Goal: Information Seeking & Learning: Learn about a topic

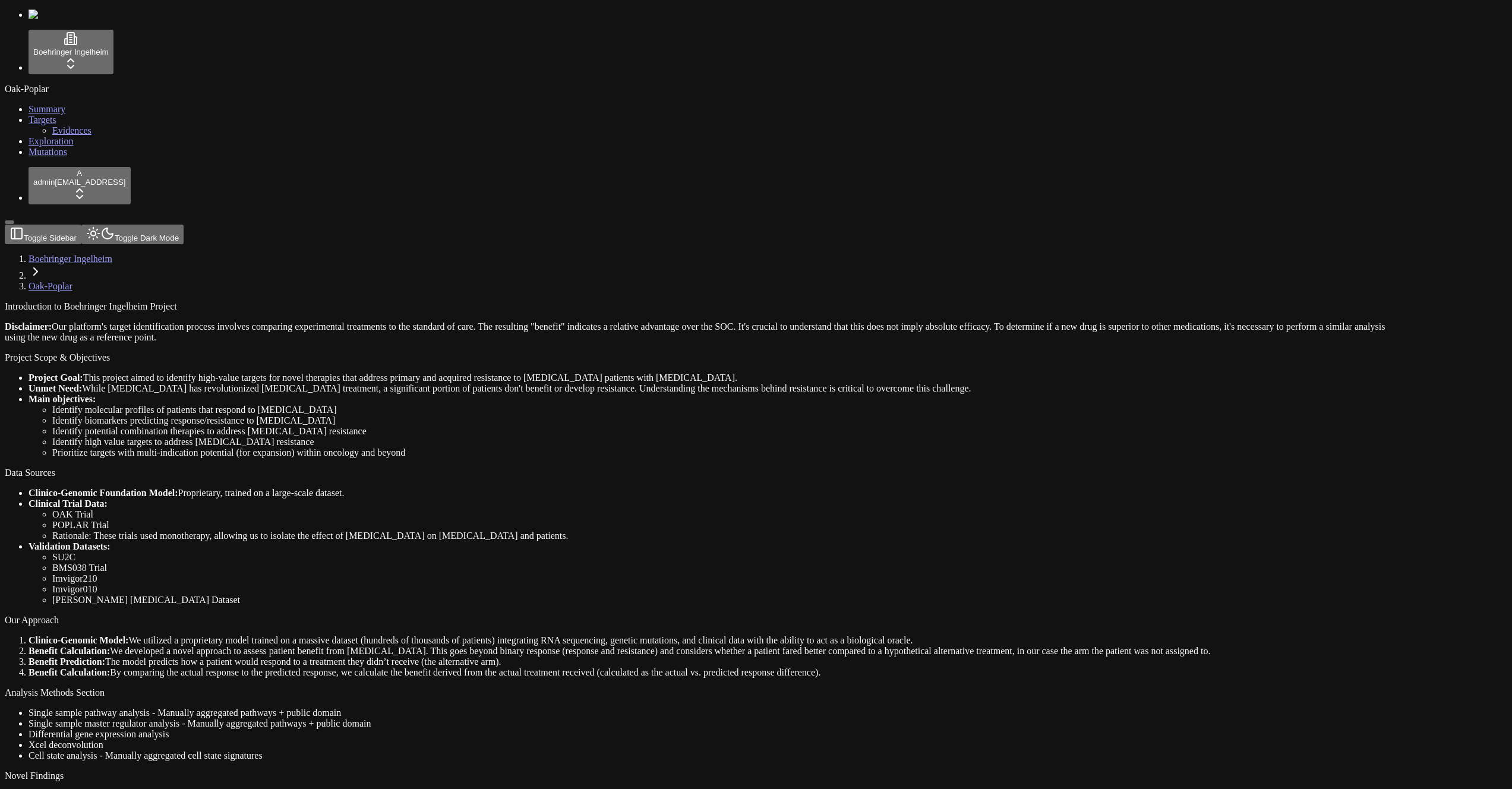
click at [71, 146] on link "Exploration" at bounding box center [51, 141] width 45 height 10
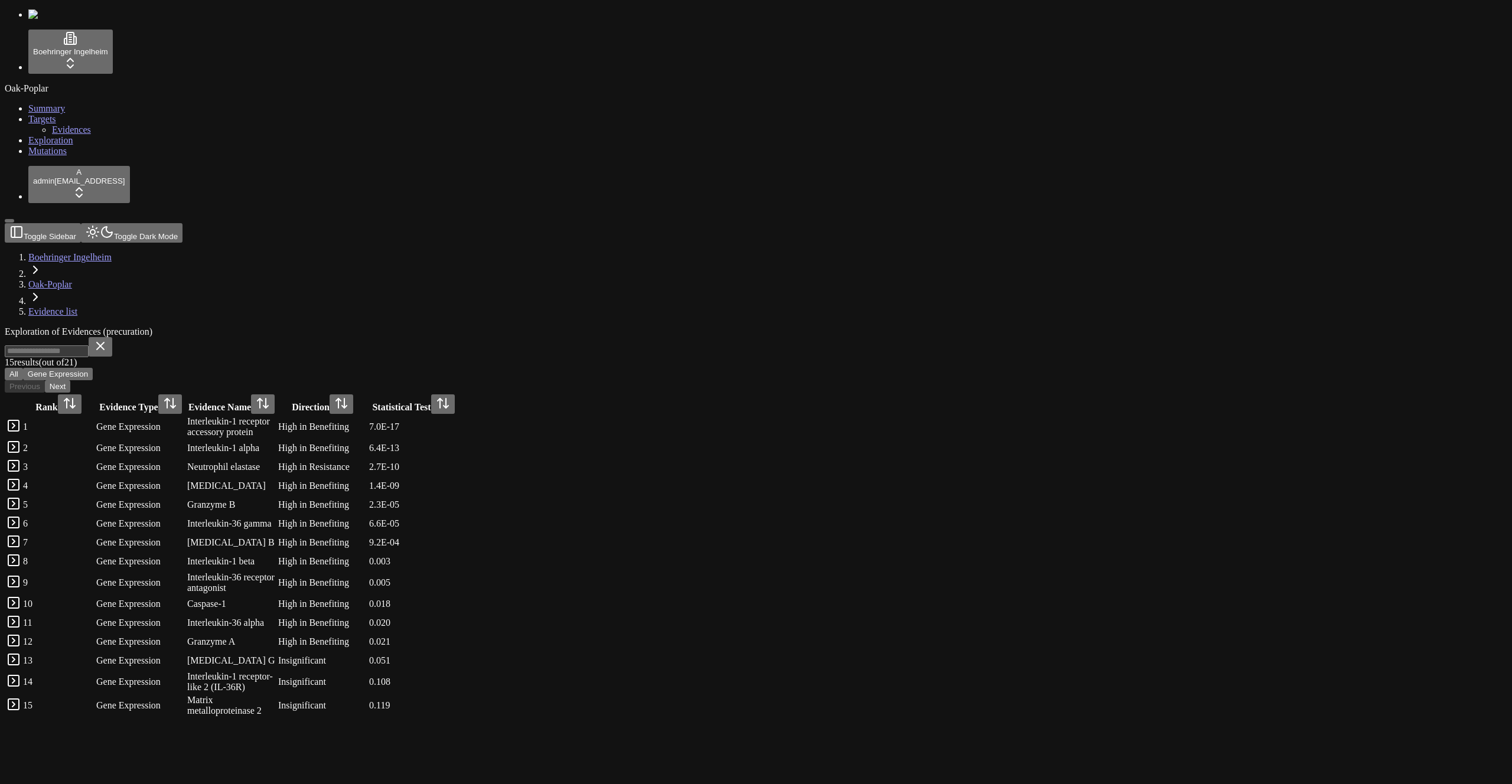
click at [17, 157] on div "Oak-Poplar Summary Targets Evidences Exploration Mutations" at bounding box center [756, 119] width 1503 height 74
click at [55, 156] on link "Mutations" at bounding box center [47, 150] width 39 height 10
click at [33, 157] on div "Oak-Poplar Summary Targets Evidences Exploration Mutations" at bounding box center [756, 119] width 1503 height 74
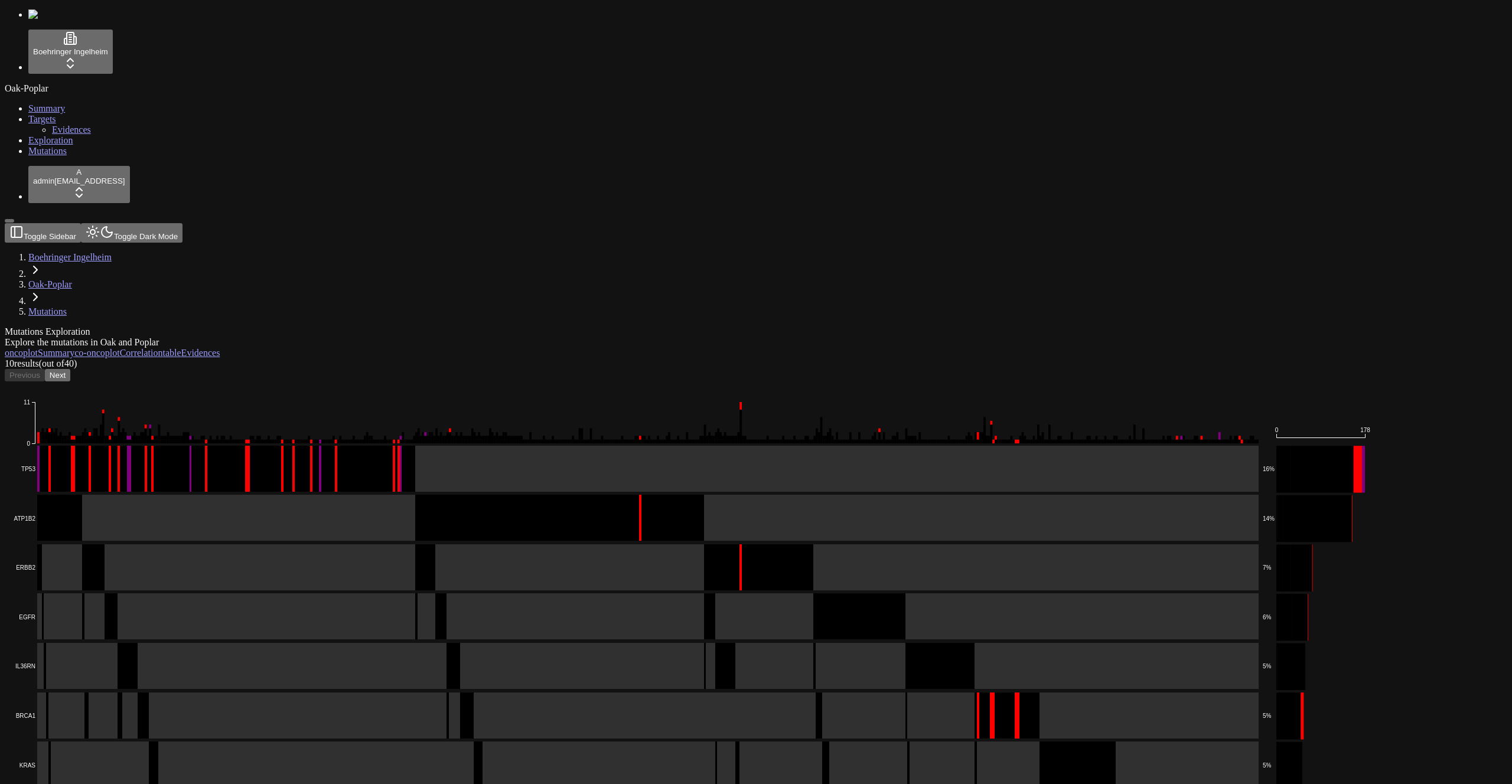
click at [397, 381] on icon "Frame_Shift_Del Missense_Mutation Splice_Site In_Frame_Ins In_Frame_Del Nonsens…" at bounding box center [689, 698] width 1369 height 634
click at [406, 446] on rect at bounding box center [634, 469] width 1248 height 47
click at [546, 327] on div "Mutations Exploration Explore the mutations in Oak and Poplar oncoplot Summary …" at bounding box center [699, 672] width 1389 height 691
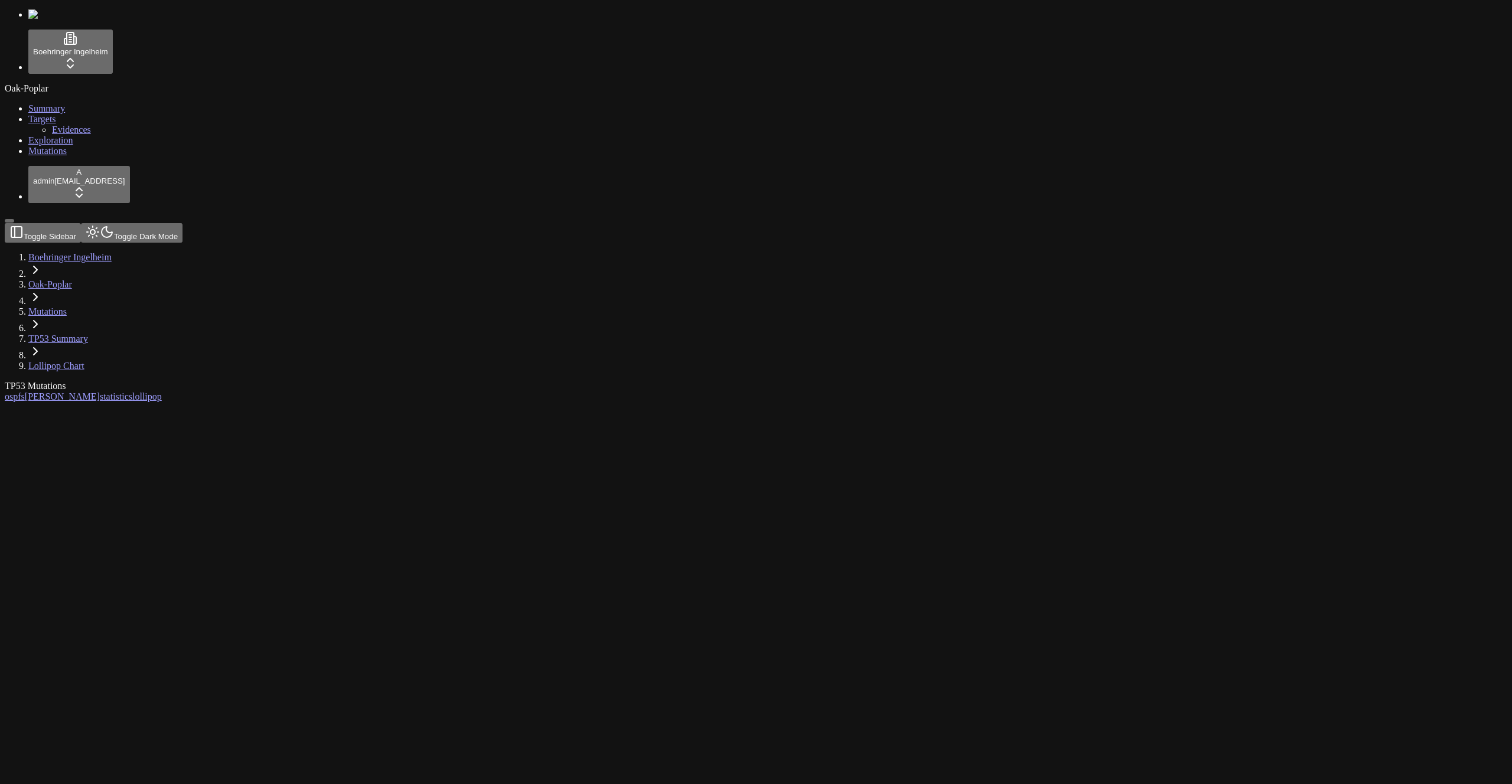
click at [546, 402] on div at bounding box center [699, 402] width 1389 height 0
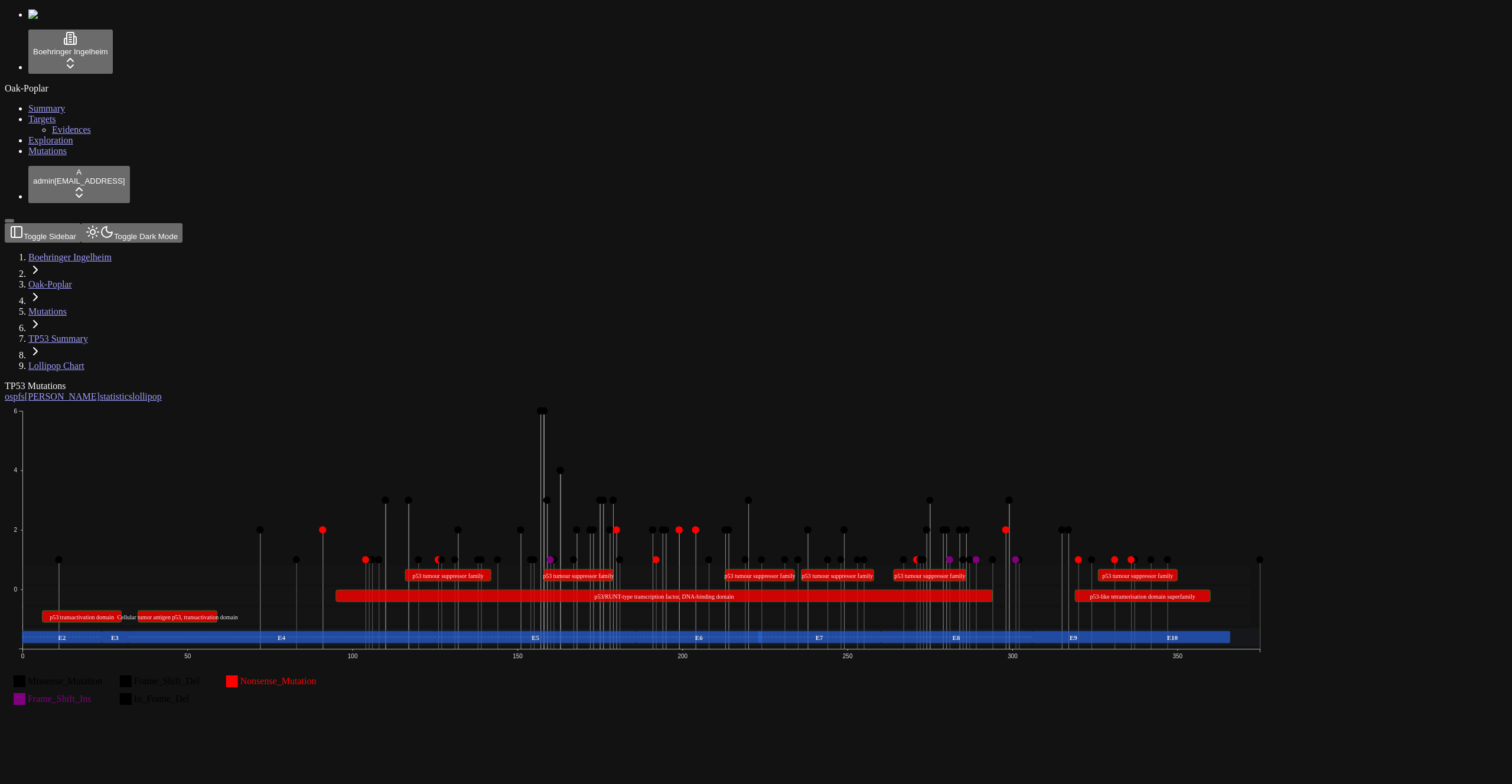
click at [188, 425] on icon "Missense_Mutation Missense_Mutation Frame_Shift_Del Frame_Shift_Del Nonsense_Mu…" at bounding box center [642, 562] width 1274 height 320
click at [92, 694] on text "Frame_Shift_Ins Frame_Shift_Ins" at bounding box center [59, 699] width 64 height 10
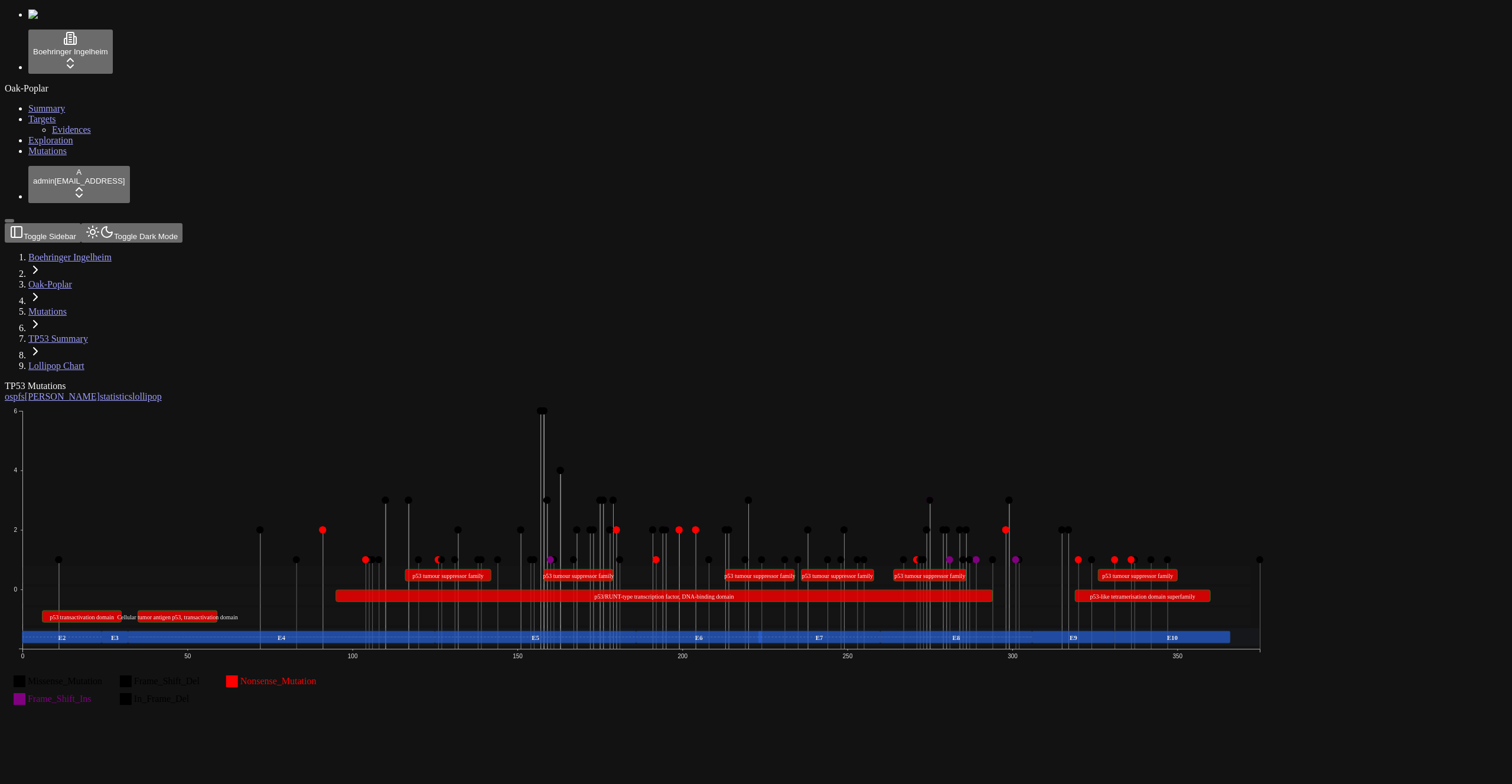
click at [189, 402] on icon "Missense_Mutation Missense_Mutation Frame_Shift_Del Frame_Shift_Del Nonsense_Mu…" at bounding box center [642, 562] width 1274 height 320
click at [102, 676] on text "Missense_Mutation Missense_Mutation" at bounding box center [65, 681] width 74 height 10
click at [213, 402] on icon "Missense_Mutation Missense_Mutation Frame_Shift_Del Frame_Shift_Del Nonsense_Mu…" at bounding box center [642, 562] width 1274 height 320
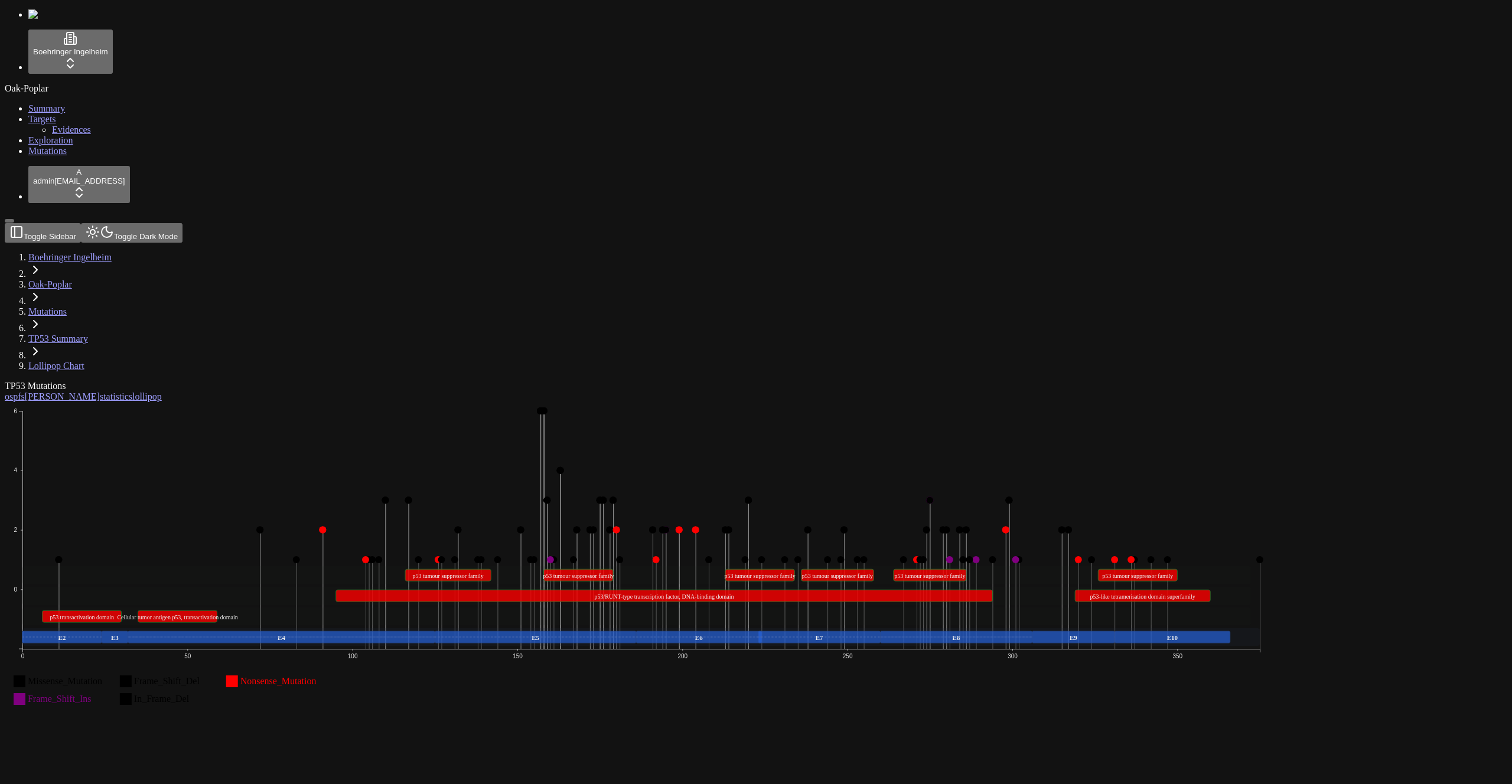
click at [217, 608] on rect at bounding box center [637, 616] width 1230 height 17
click at [114, 614] on text "p53 transactivation domain p53 transactivation domain" at bounding box center [81, 617] width 64 height 6
click at [191, 402] on icon "Missense_Mutation Missense_Mutation Frame_Shift_Del Frame_Shift_Del Nonsense_Mu…" at bounding box center [642, 562] width 1274 height 320
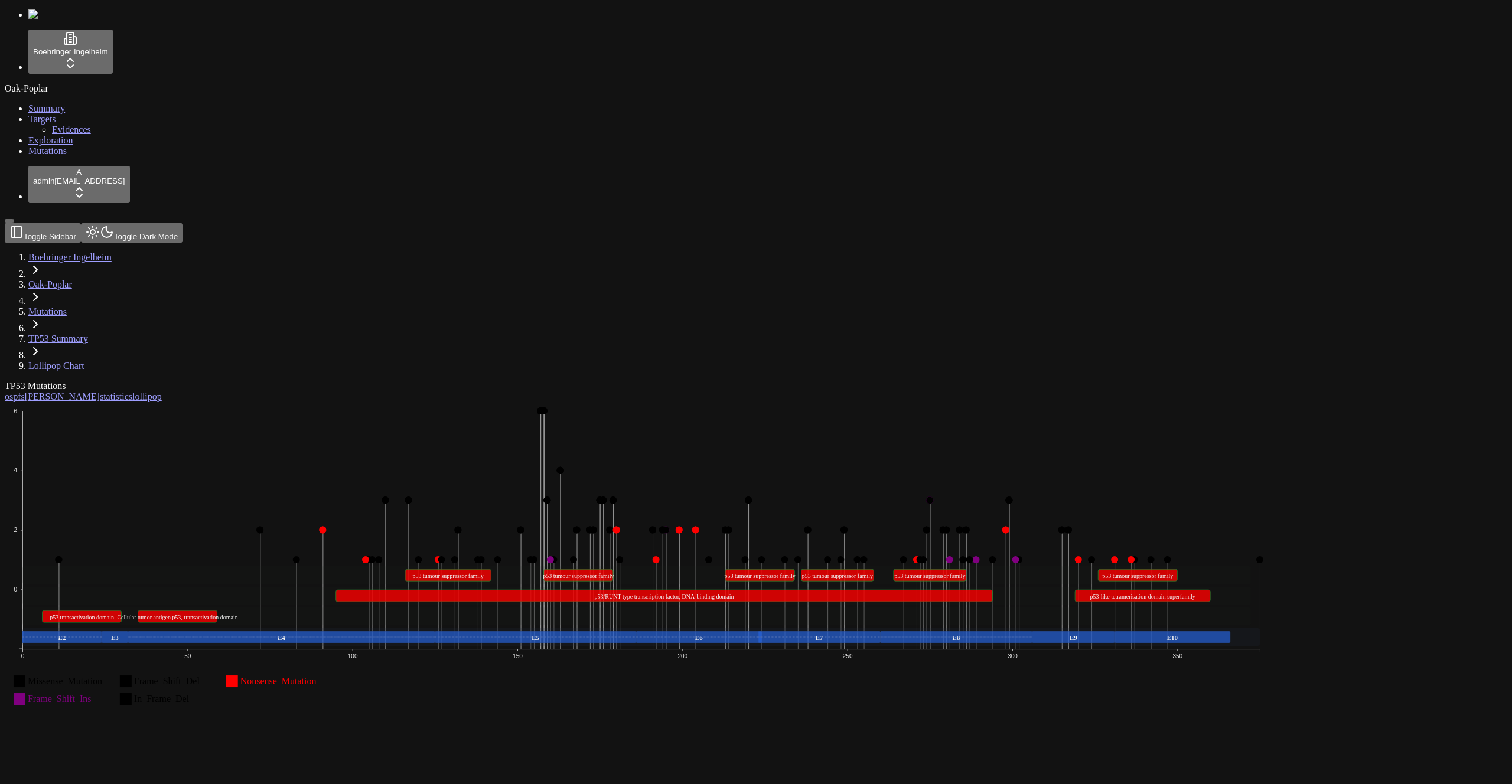
click at [259, 402] on icon "Missense_Mutation Missense_Mutation Frame_Shift_Del Frame_Shift_Del Nonsense_Mu…" at bounding box center [642, 562] width 1274 height 320
click at [238, 614] on text "Cellular tumor antigen p53, transactivation domain Cellular tumor antigen p53, …" at bounding box center [178, 617] width 120 height 6
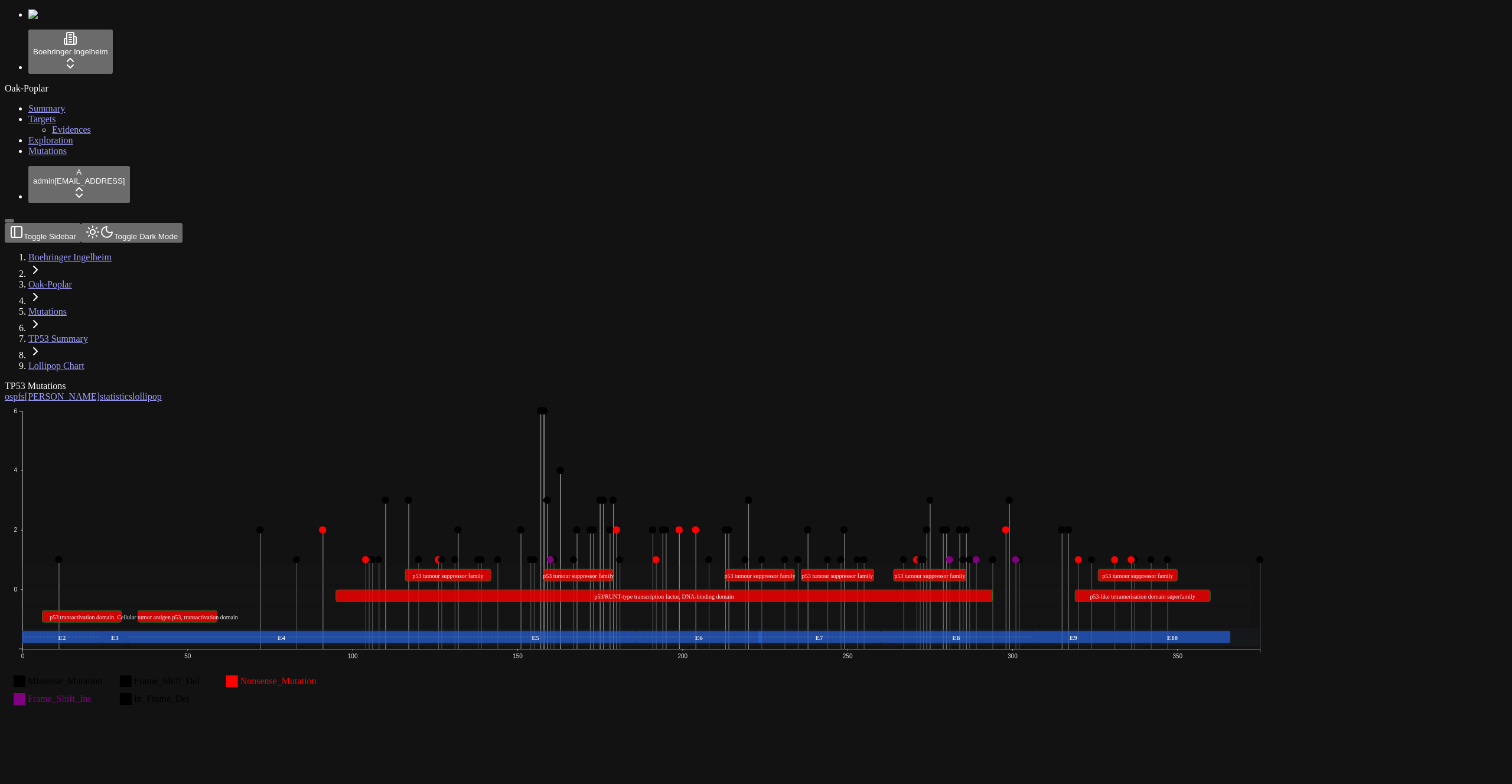
click at [537, 590] on rect at bounding box center [665, 596] width 657 height 12
click at [652, 590] on rect at bounding box center [665, 596] width 657 height 12
click at [66, 156] on link "Mutations" at bounding box center [47, 150] width 39 height 10
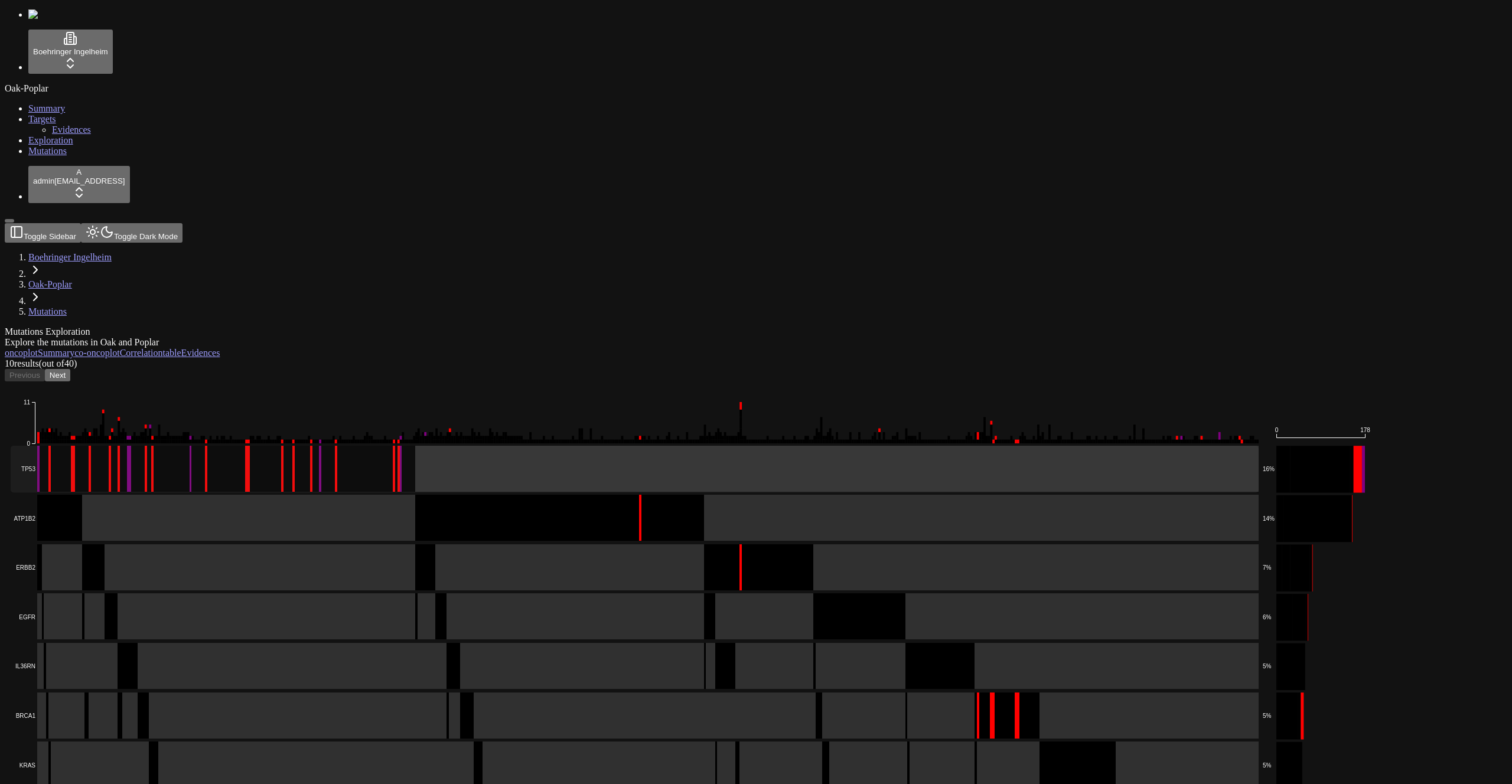
click at [579, 446] on rect at bounding box center [634, 469] width 1248 height 47
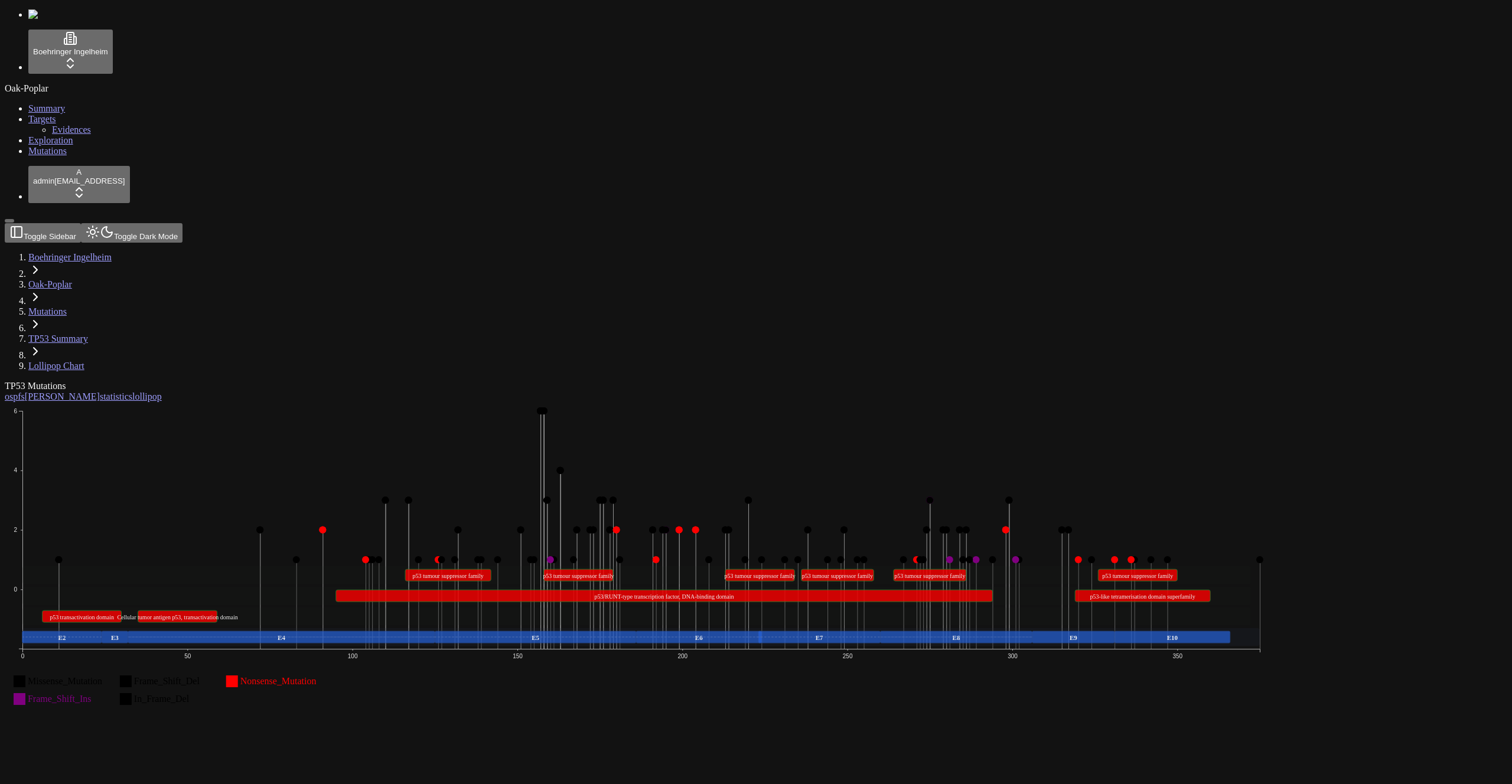
click at [360, 402] on icon "Missense_Mutation Missense_Mutation Frame_Shift_Del Frame_Shift_Del Nonsense_Mu…" at bounding box center [642, 562] width 1274 height 320
